Goal: Information Seeking & Learning: Learn about a topic

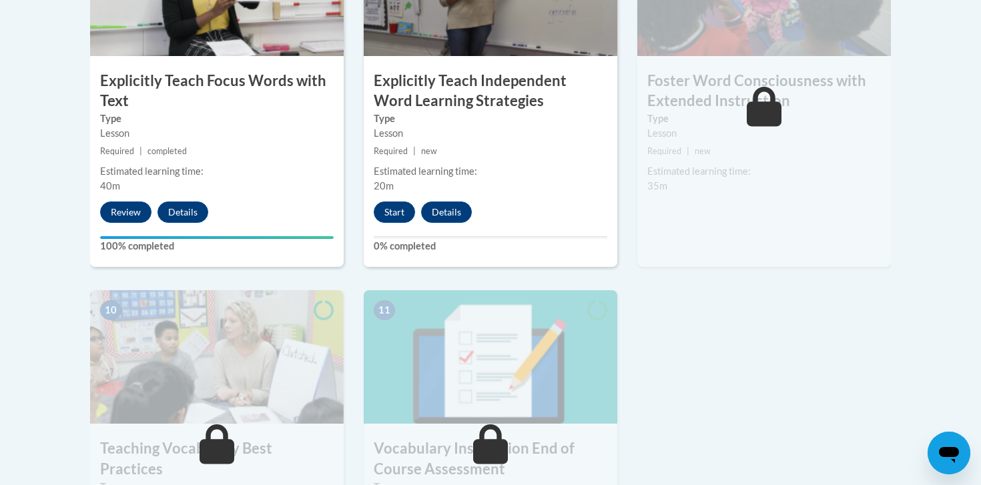
scroll to position [1238, 0]
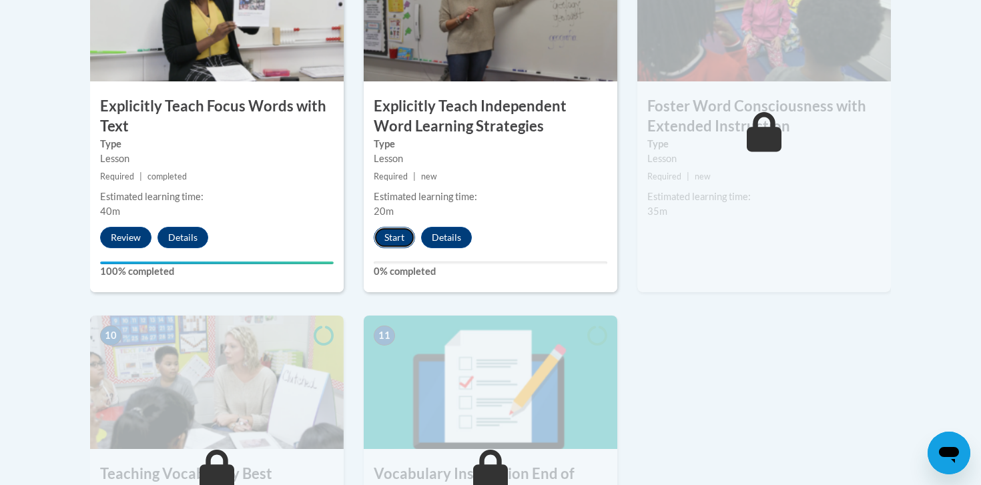
click at [386, 248] on button "Start" at bounding box center [394, 237] width 41 height 21
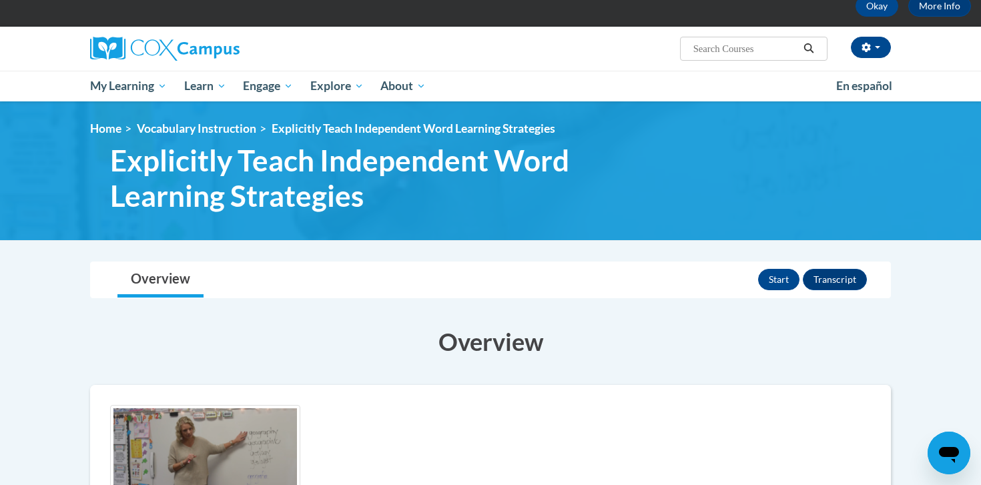
scroll to position [174, 0]
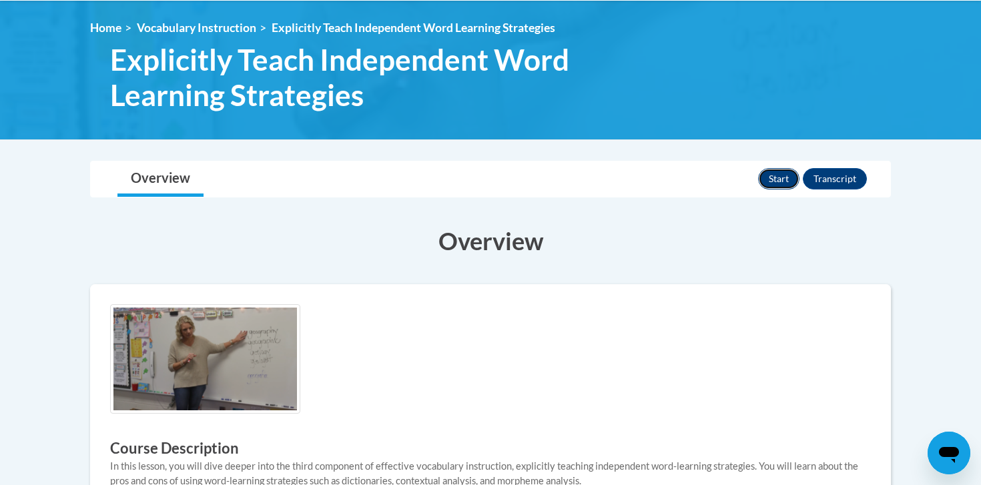
click at [779, 182] on button "Start" at bounding box center [778, 178] width 41 height 21
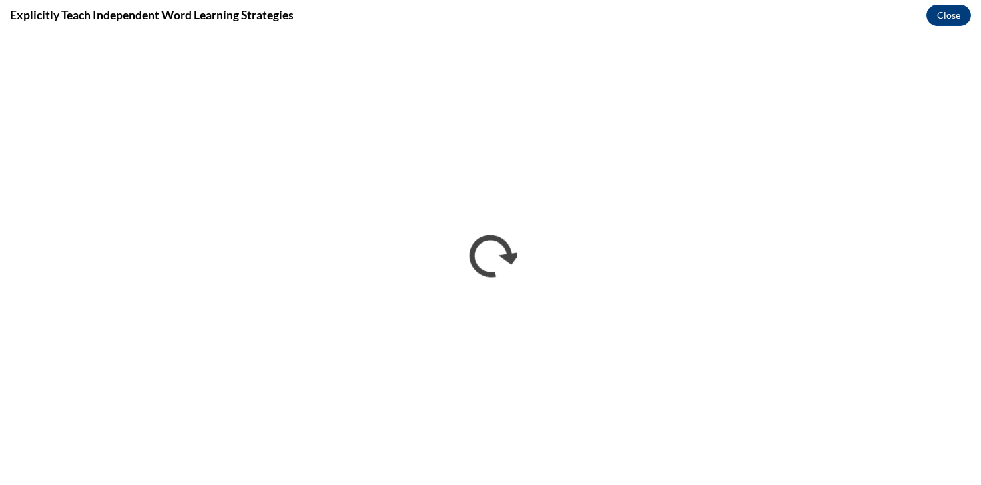
scroll to position [0, 0]
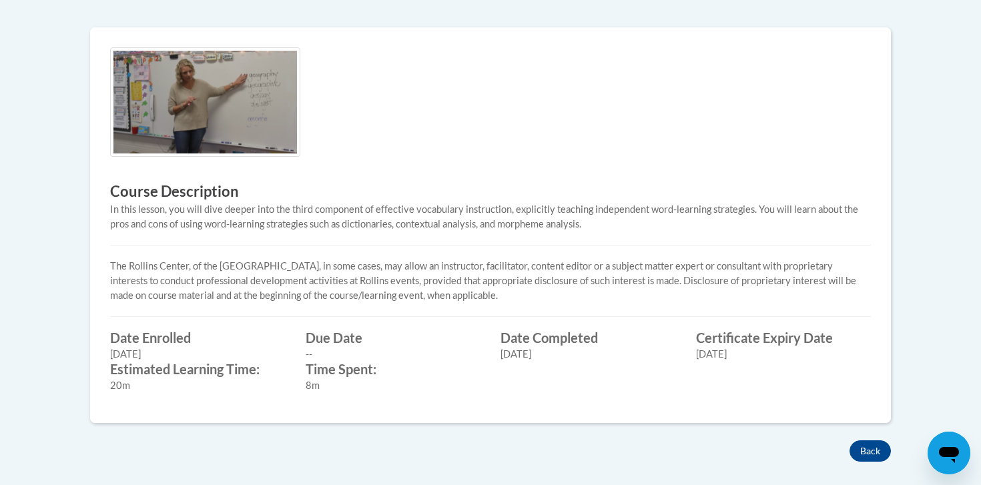
scroll to position [706, 0]
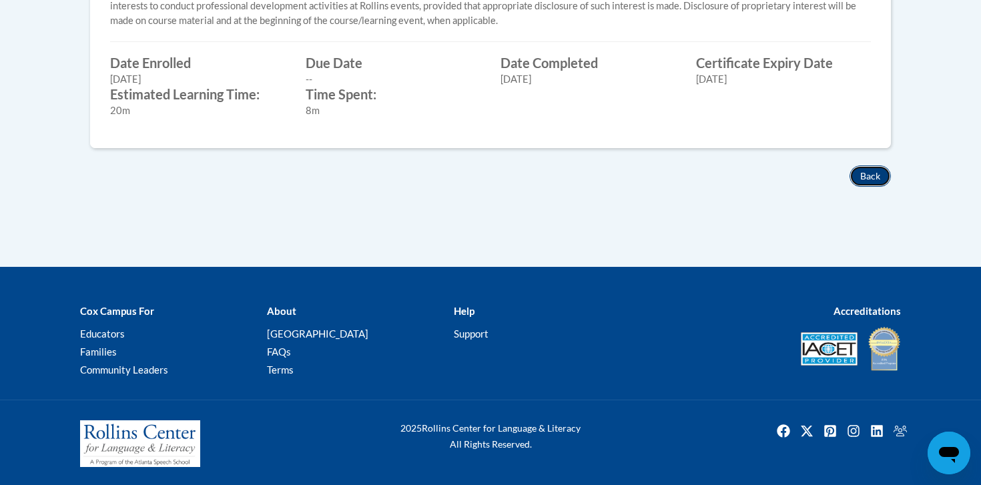
click at [862, 174] on button "Back" at bounding box center [870, 176] width 41 height 21
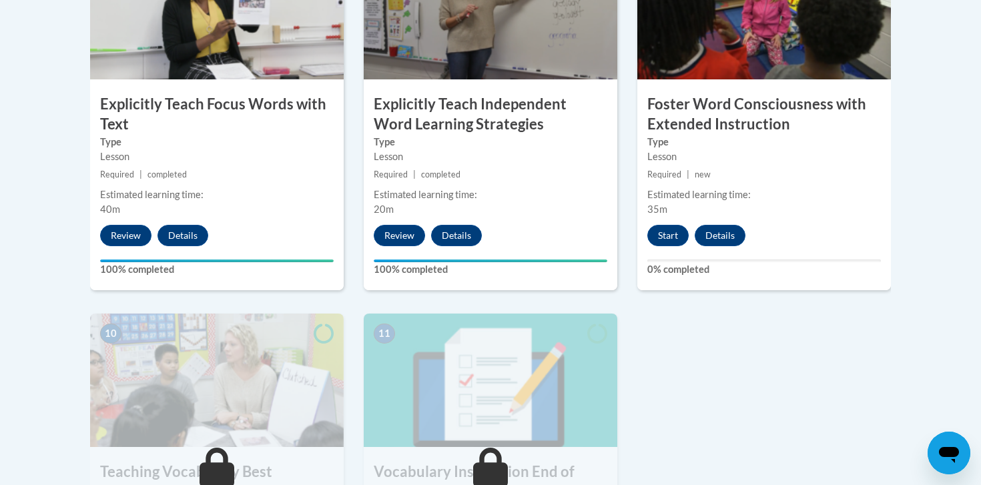
scroll to position [1268, 0]
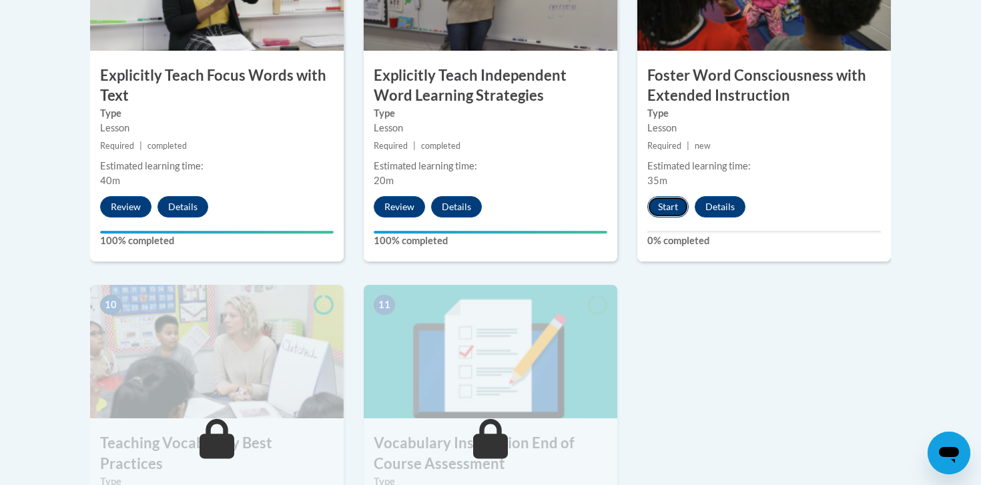
click at [666, 205] on button "Start" at bounding box center [668, 206] width 41 height 21
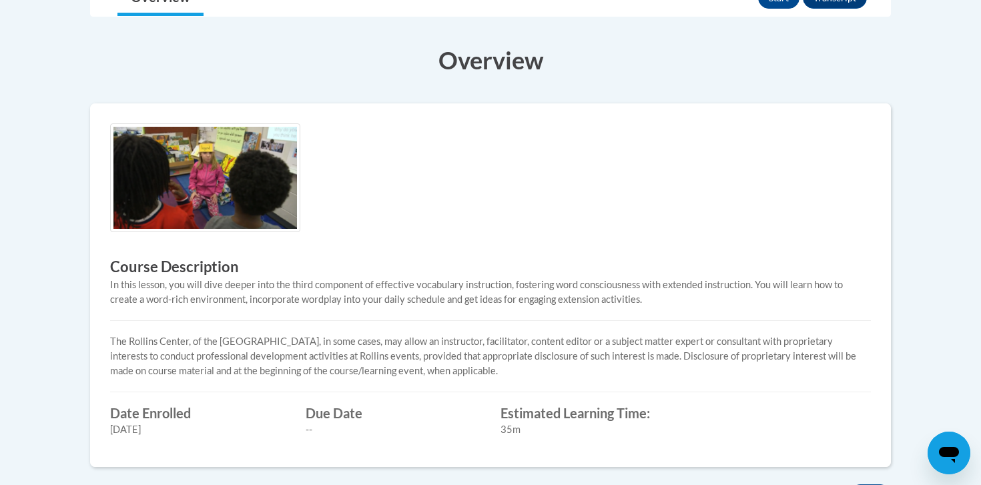
scroll to position [341, 0]
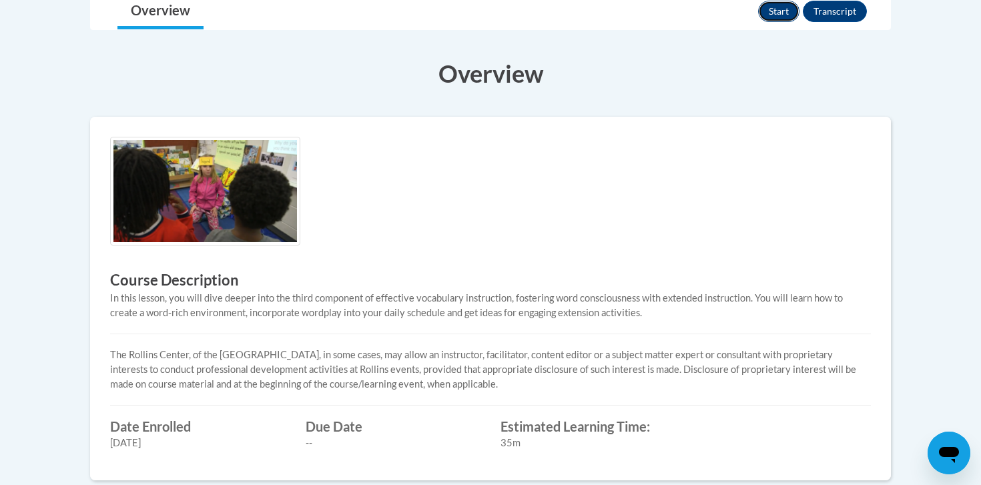
click at [777, 4] on button "Start" at bounding box center [778, 11] width 41 height 21
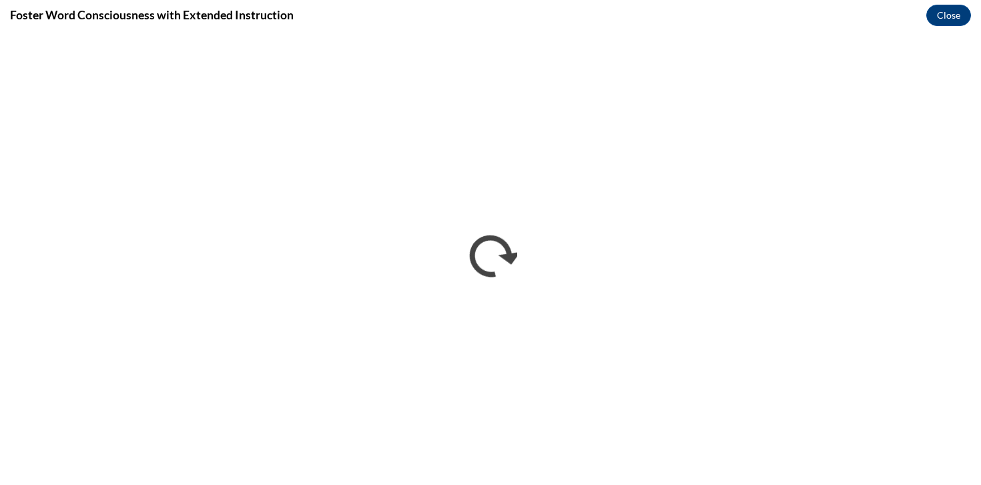
scroll to position [0, 0]
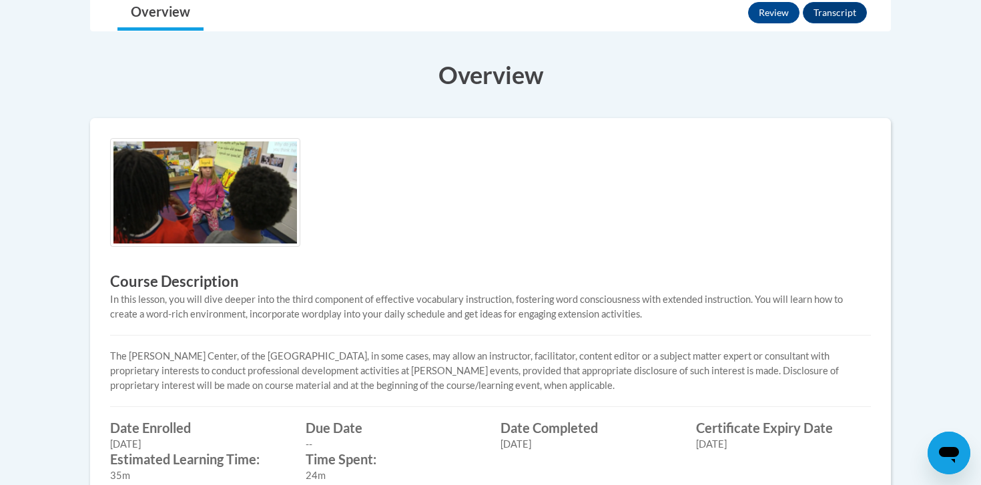
scroll to position [493, 0]
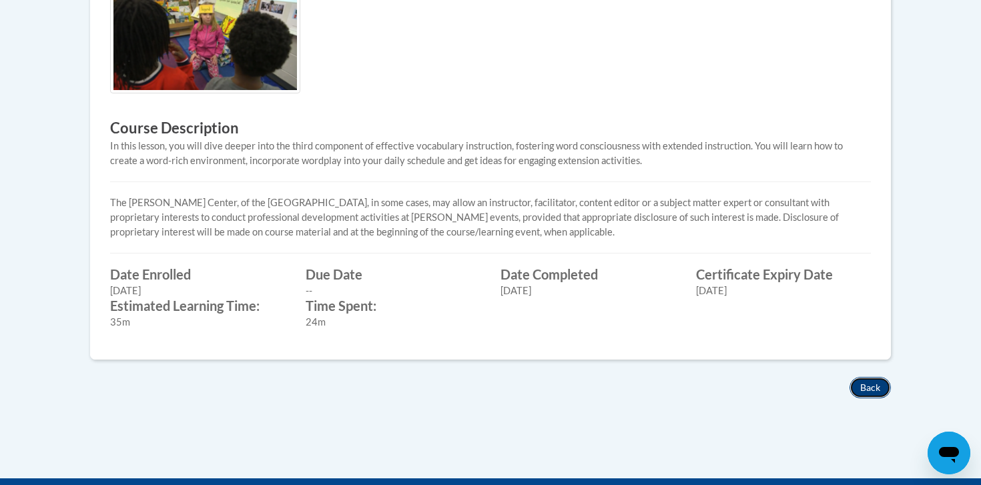
click at [859, 381] on button "Back" at bounding box center [870, 387] width 41 height 21
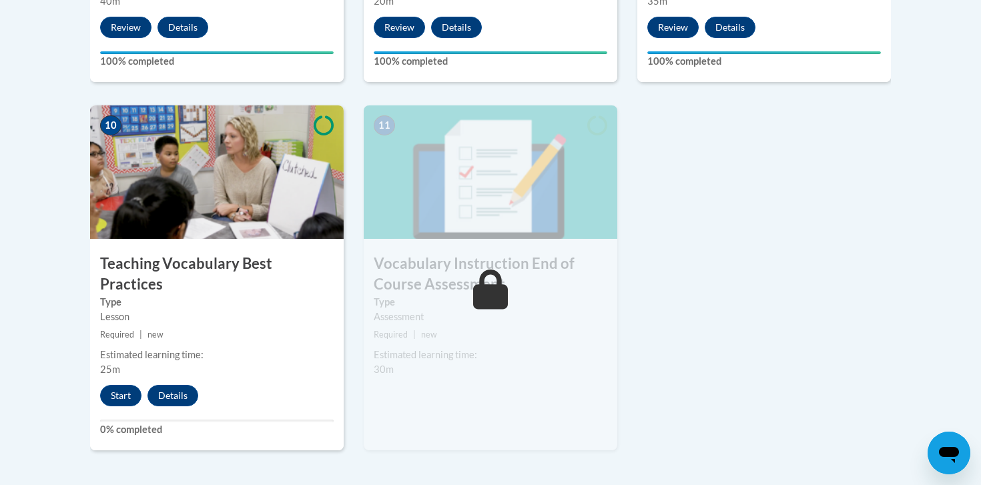
scroll to position [1498, 0]
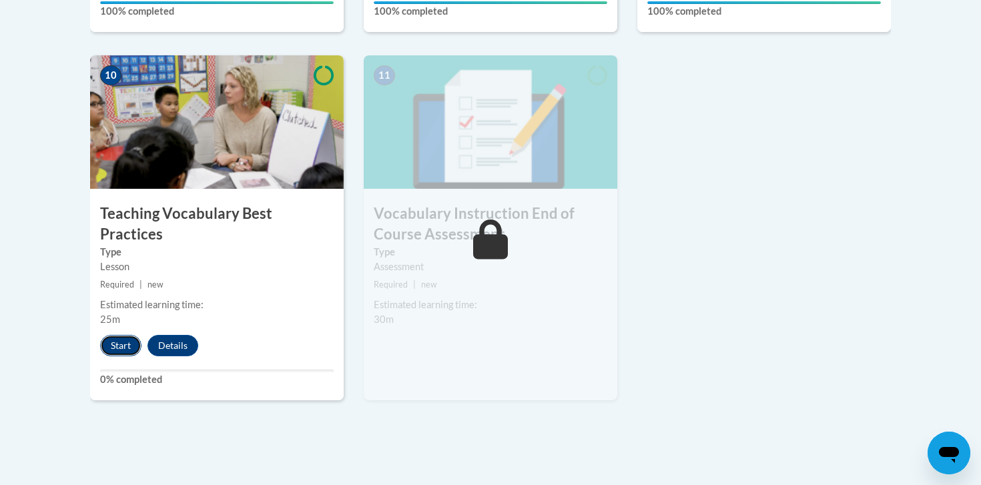
click at [114, 335] on button "Start" at bounding box center [120, 345] width 41 height 21
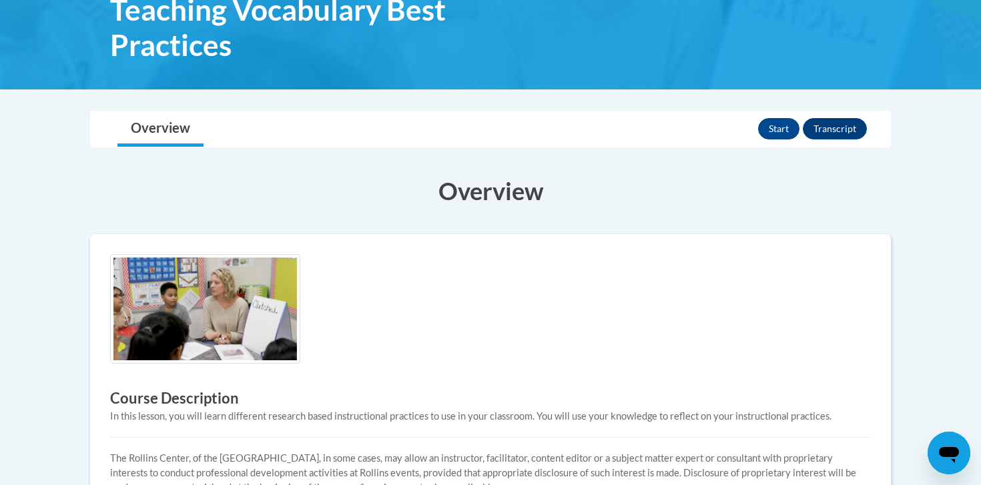
scroll to position [234, 0]
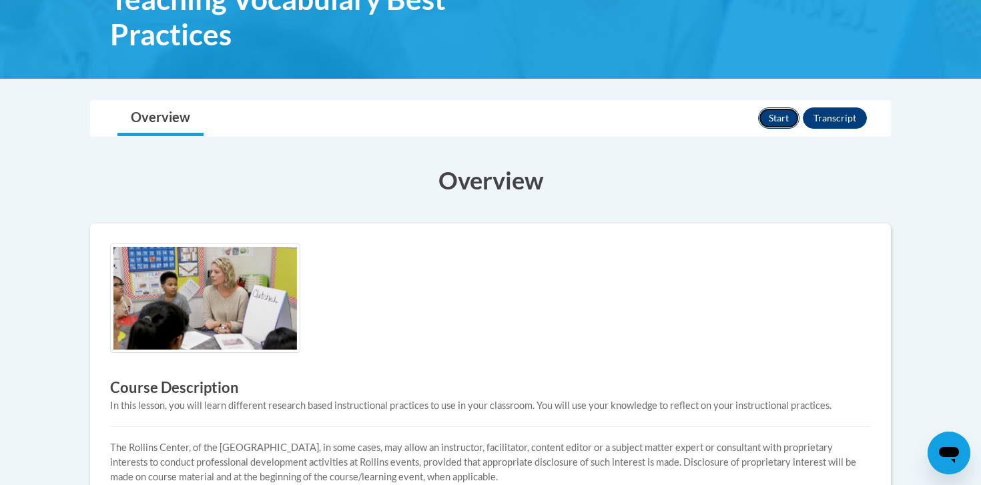
click at [776, 113] on button "Start" at bounding box center [778, 117] width 41 height 21
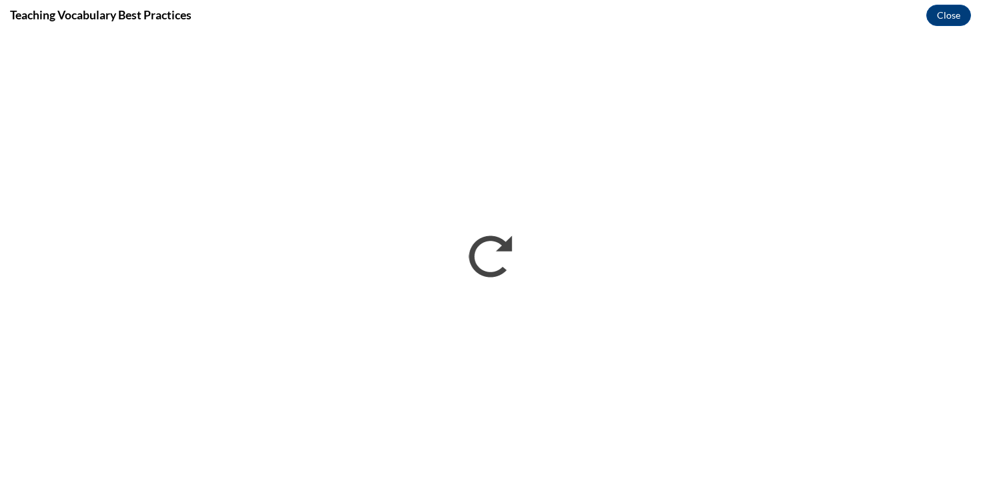
scroll to position [0, 0]
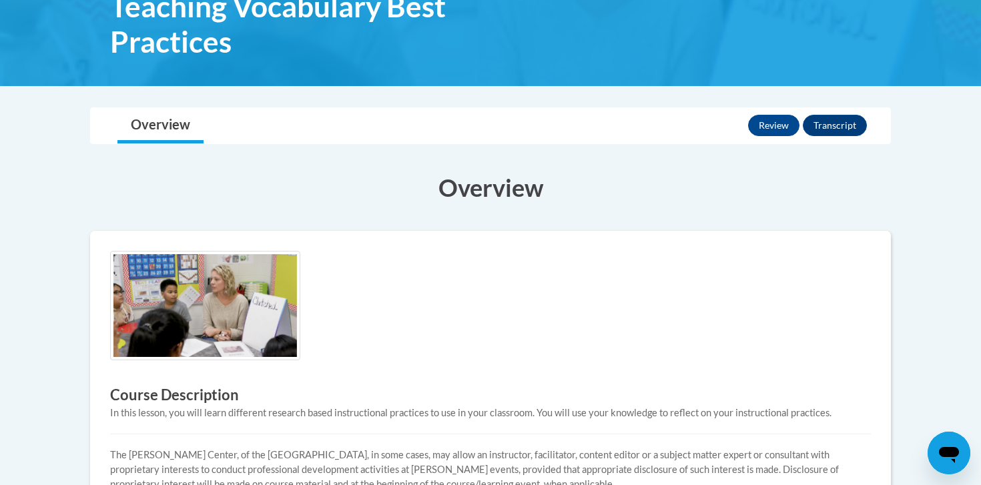
scroll to position [691, 0]
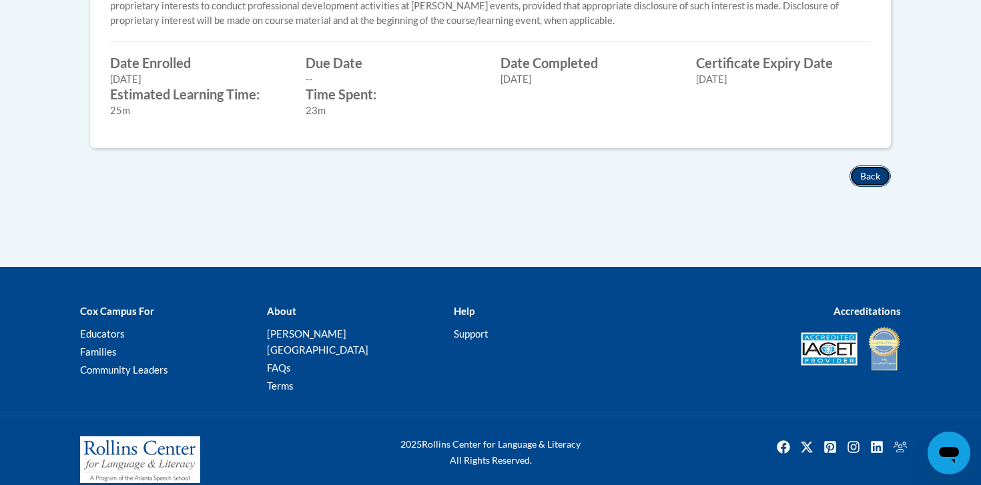
click at [875, 170] on button "Back" at bounding box center [870, 176] width 41 height 21
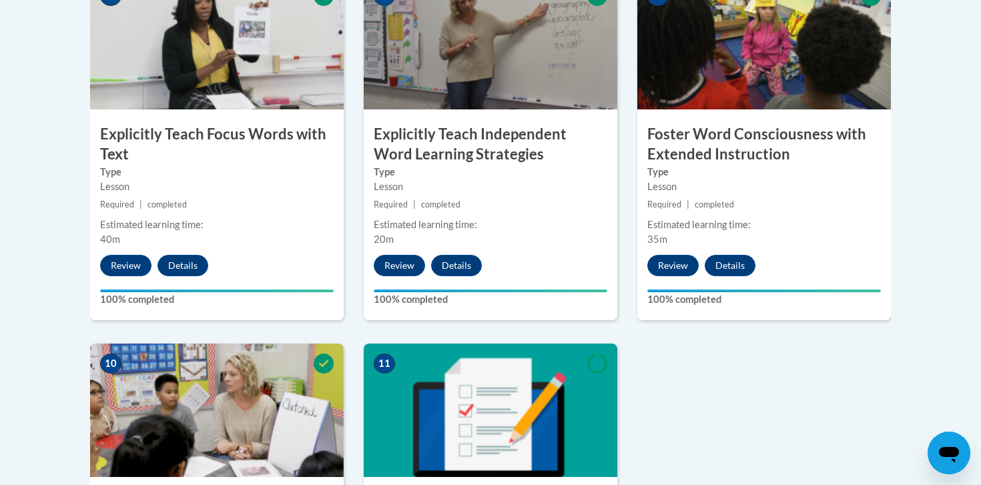
scroll to position [1754, 0]
